Goal: Information Seeking & Learning: Learn about a topic

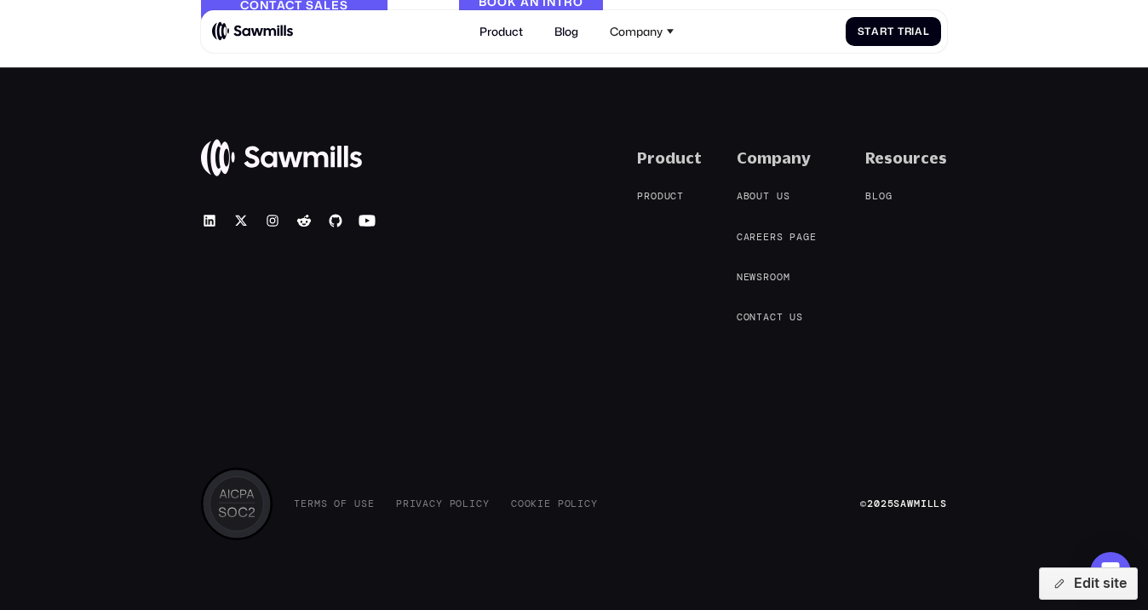
scroll to position [4447, 0]
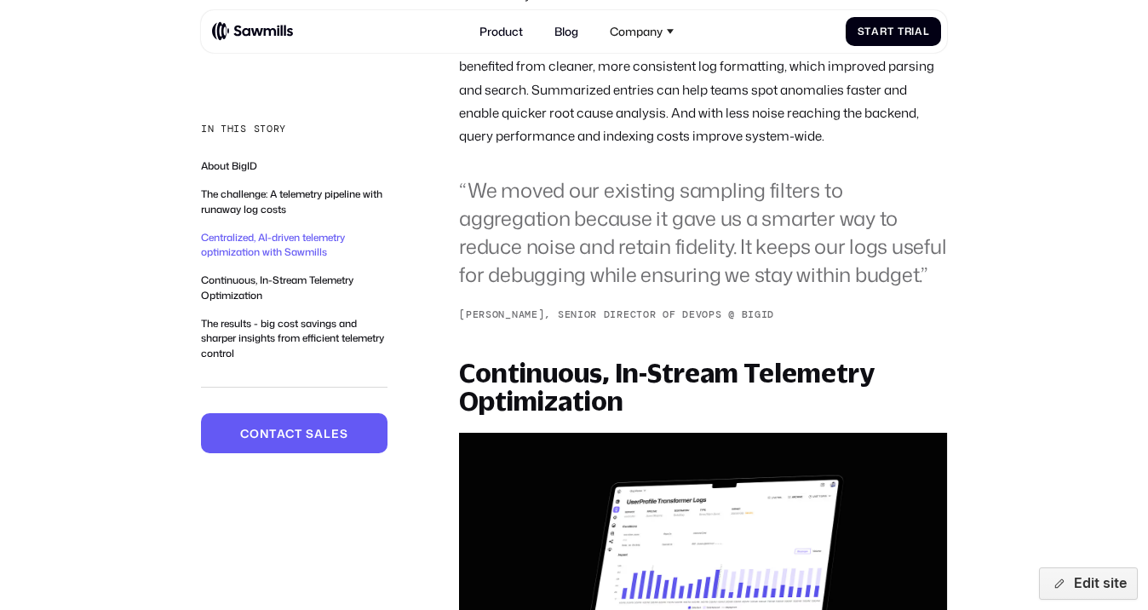
scroll to position [2071, 0]
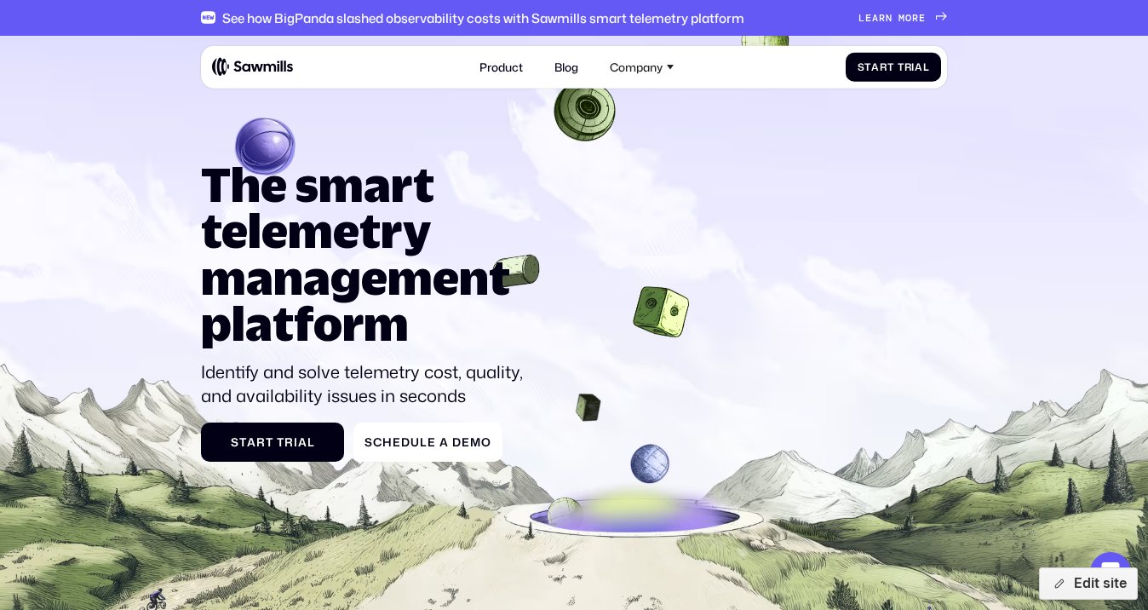
click at [867, 20] on span "e" at bounding box center [868, 18] width 7 height 12
